Goal: Information Seeking & Learning: Learn about a topic

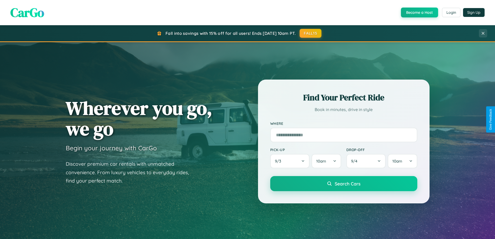
scroll to position [1000, 0]
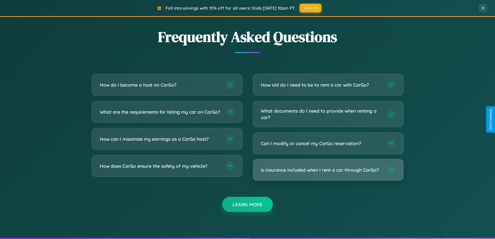
click at [328, 170] on h3 "Is insurance included when I rent a car through CarGo?" at bounding box center [321, 170] width 121 height 6
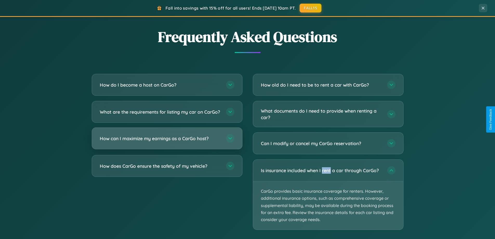
click at [167, 142] on h3 "How can I maximize my earnings as a CarGo host?" at bounding box center [160, 138] width 121 height 6
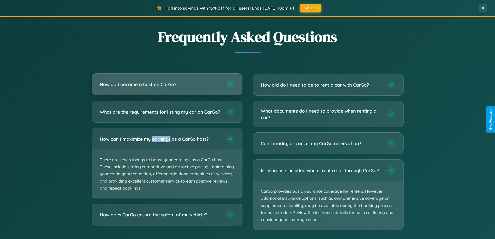
click at [167, 85] on h3 "How do I become a host on CarGo?" at bounding box center [160, 84] width 121 height 6
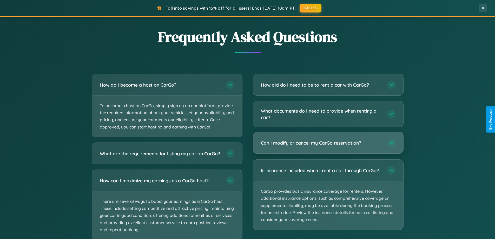
click at [328, 143] on h3 "Can I modify or cancel my CarGo reservation?" at bounding box center [321, 143] width 121 height 6
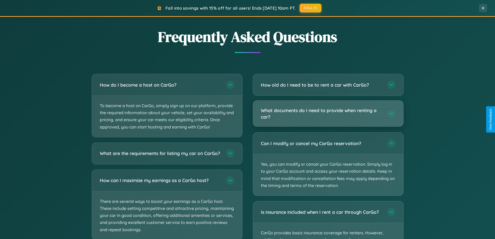
click at [328, 113] on h3 "What documents do I need to provide when renting a car?" at bounding box center [321, 113] width 121 height 13
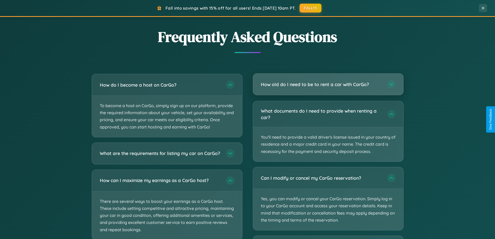
click at [328, 85] on h3 "How old do I need to be to rent a car with CarGo?" at bounding box center [321, 84] width 121 height 6
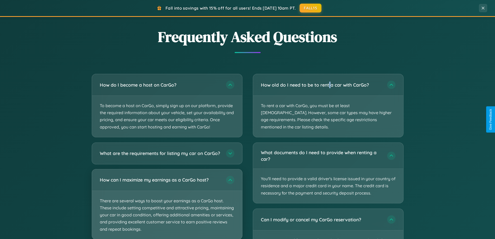
click at [167, 206] on p "There are several ways to boost your earnings as a CarGo host. These include se…" at bounding box center [167, 215] width 150 height 48
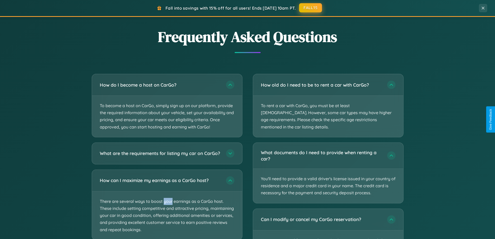
click at [311, 8] on button "FALL15" at bounding box center [310, 7] width 23 height 9
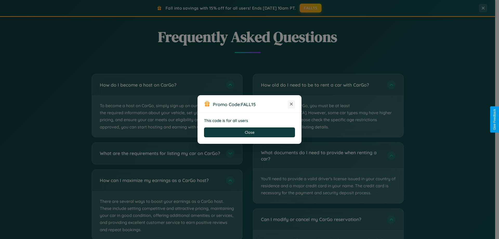
click at [291, 104] on icon at bounding box center [291, 103] width 5 height 5
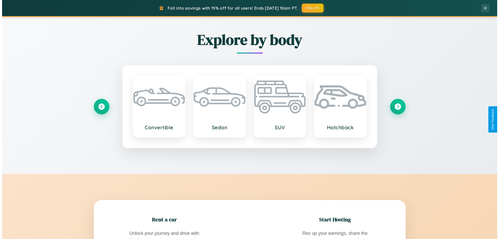
scroll to position [0, 0]
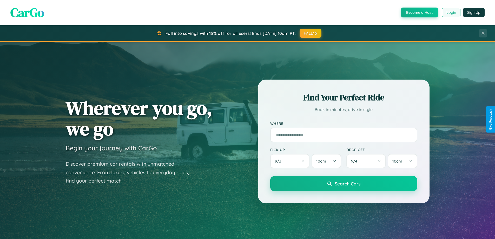
click at [451, 12] on button "Login" at bounding box center [451, 12] width 18 height 9
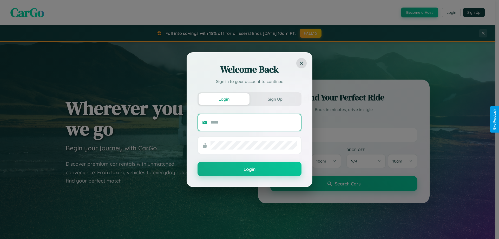
click at [254, 122] on input "text" at bounding box center [254, 122] width 86 height 8
type input "**********"
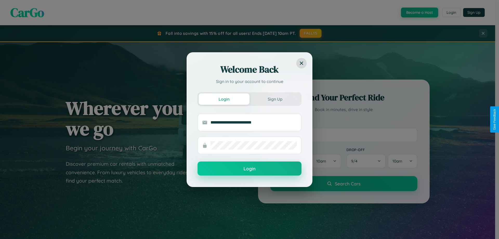
click at [250, 169] on button "Login" at bounding box center [250, 168] width 104 height 14
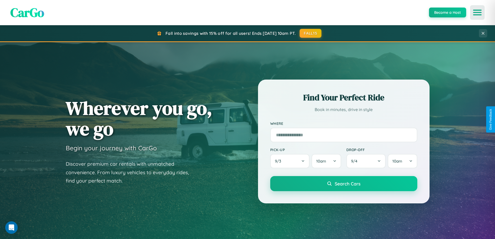
click at [477, 12] on icon "Open menu" at bounding box center [478, 12] width 8 height 5
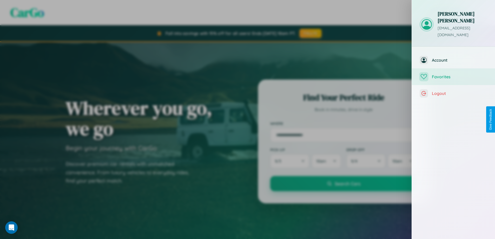
click at [454, 74] on span "Favorites" at bounding box center [459, 76] width 55 height 5
